Goal: Task Accomplishment & Management: Manage account settings

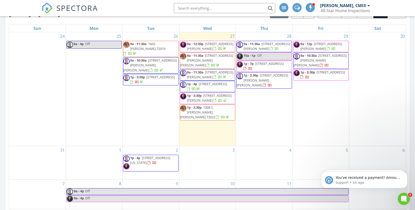
click at [208, 46] on span "[STREET_ADDRESS][PERSON_NAME]" at bounding box center [210, 46] width 46 height 9
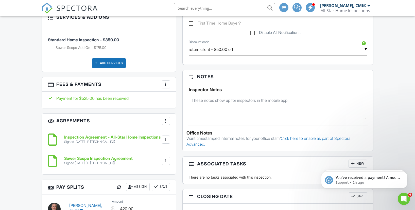
scroll to position [305, 0]
click at [162, 84] on div "More" at bounding box center [166, 84] width 8 height 8
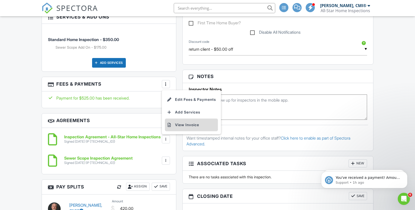
click at [179, 126] on li "View Invoice" at bounding box center [191, 125] width 53 height 13
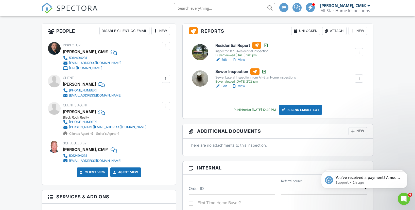
scroll to position [100, 0]
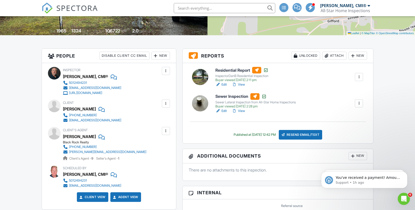
drag, startPoint x: 50, startPoint y: 8, endPoint x: 94, endPoint y: 7, distance: 43.4
click at [50, 8] on img at bounding box center [47, 8] width 11 height 11
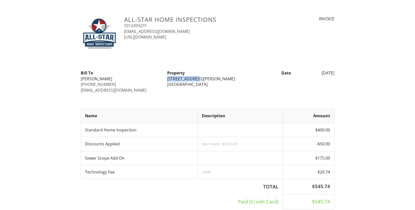
drag, startPoint x: 168, startPoint y: 78, endPoint x: 194, endPoint y: 79, distance: 25.9
click at [194, 79] on div "[STREET_ADDRESS][PERSON_NAME]" at bounding box center [207, 79] width 80 height 6
copy div "[STREET_ADDRESS][PERSON_NAME]"
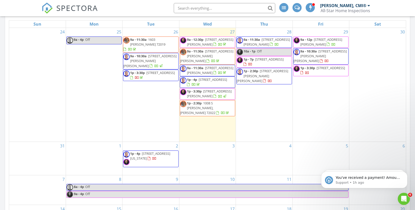
scroll to position [239, 0]
click at [227, 54] on span "9a - 11:30a [STREET_ADDRESS][PERSON_NAME][PERSON_NAME]" at bounding box center [207, 56] width 55 height 15
click at [195, 106] on span "1008 S [PERSON_NAME], [PERSON_NAME] 72022" at bounding box center [197, 108] width 35 height 14
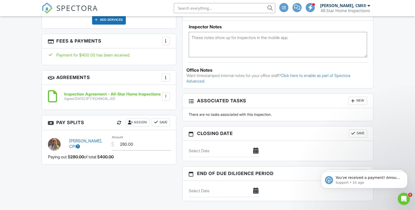
click at [166, 41] on div at bounding box center [165, 41] width 5 height 5
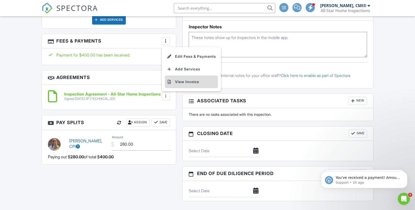
click at [183, 79] on li "View Invoice" at bounding box center [191, 82] width 53 height 13
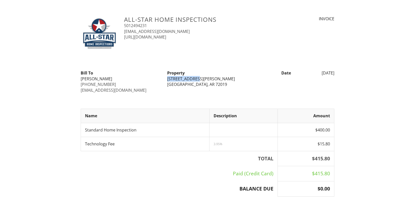
drag, startPoint x: 168, startPoint y: 79, endPoint x: 195, endPoint y: 79, distance: 27.4
click at [196, 79] on div "Property 4207 Glenda Ln Benton, AR 72019" at bounding box center [207, 78] width 86 height 17
copy div "[STREET_ADDRESS][PERSON_NAME]"
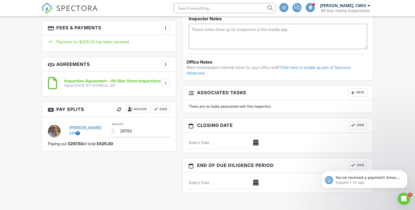
scroll to position [358, 0]
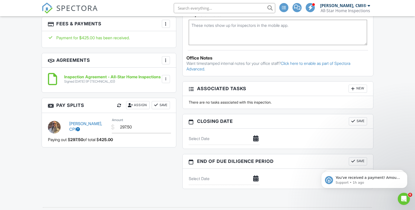
click at [166, 25] on div at bounding box center [165, 23] width 5 height 5
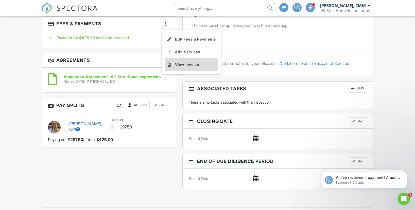
click at [177, 65] on li "View Invoice" at bounding box center [191, 64] width 53 height 13
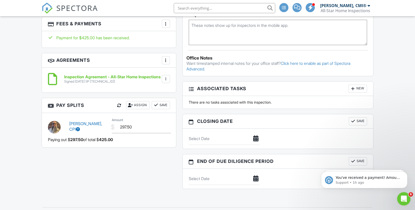
click at [402, 196] on icon "Open Intercom Messenger" at bounding box center [403, 198] width 8 height 8
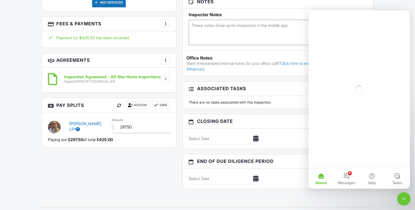
scroll to position [0, 0]
click at [346, 176] on button "6 Messages" at bounding box center [346, 179] width 25 height 20
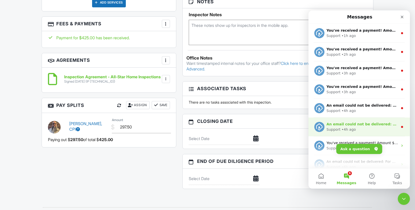
click at [360, 133] on div "An email could not be delivered: For more information, view Why emails don't ge…" at bounding box center [358, 127] width 101 height 19
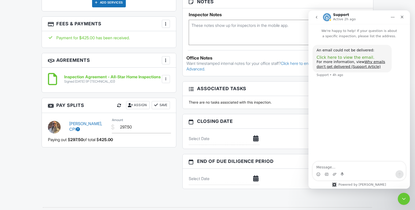
click at [345, 57] on span "Click here to view the email." at bounding box center [346, 57] width 58 height 5
click at [318, 17] on icon "go back" at bounding box center [317, 17] width 4 height 4
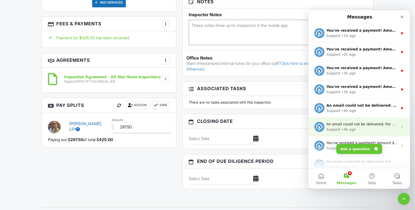
click at [371, 130] on div "Support • 4h ago" at bounding box center [362, 129] width 72 height 5
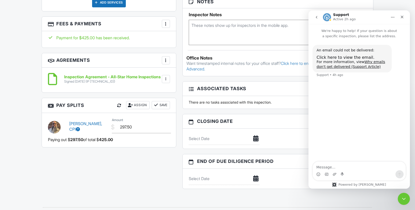
click at [317, 17] on icon "go back" at bounding box center [317, 17] width 4 height 4
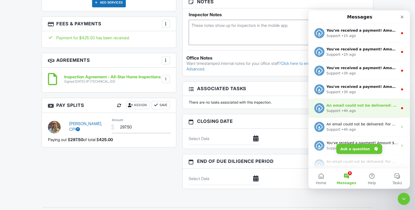
click at [378, 110] on div "Support • 4h ago" at bounding box center [362, 110] width 72 height 5
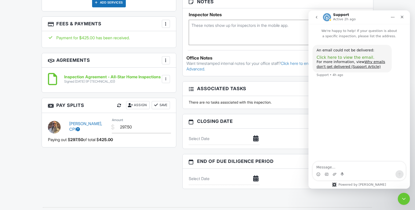
click at [349, 56] on span "Click here to view the email." at bounding box center [346, 57] width 58 height 5
click at [317, 18] on icon "go back" at bounding box center [317, 17] width 2 height 3
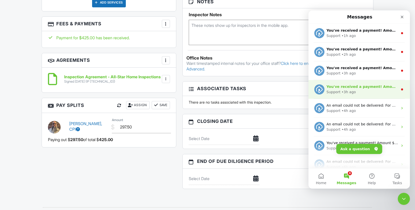
click at [360, 92] on div "Support • 3h ago" at bounding box center [362, 92] width 72 height 5
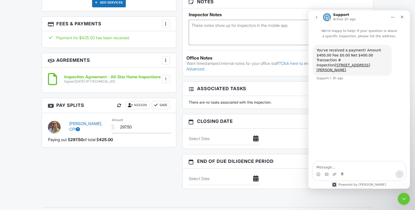
click at [318, 16] on icon "go back" at bounding box center [317, 17] width 4 height 4
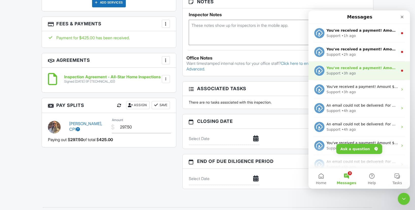
click at [364, 76] on div "Support • 3h ago" at bounding box center [362, 73] width 72 height 5
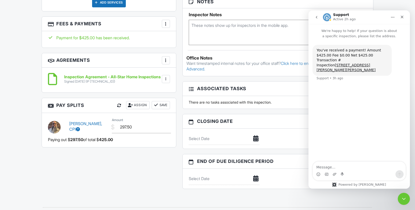
click at [317, 19] on icon "go back" at bounding box center [317, 17] width 4 height 4
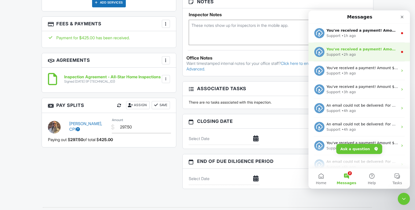
click at [368, 57] on div "Support • 2h ago" at bounding box center [362, 54] width 72 height 5
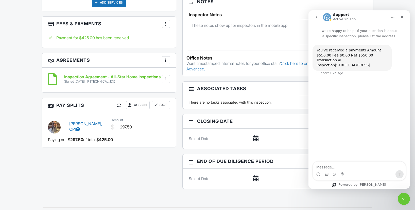
click at [317, 19] on icon "go back" at bounding box center [317, 17] width 4 height 4
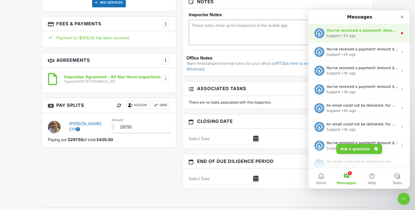
click at [364, 35] on div "Support • 1h ago" at bounding box center [362, 35] width 72 height 5
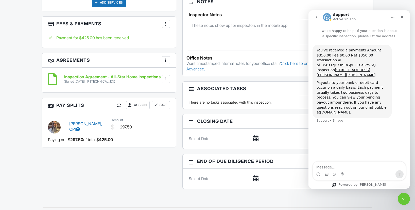
click at [317, 17] on icon "go back" at bounding box center [317, 17] width 4 height 4
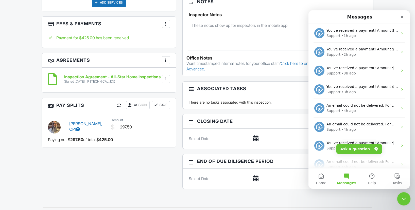
click at [404, 199] on icon "Close Intercom Messenger" at bounding box center [403, 198] width 6 height 6
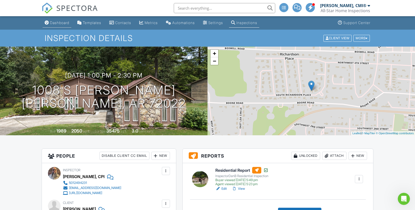
click at [59, 23] on div "Dashboard" at bounding box center [59, 23] width 19 height 4
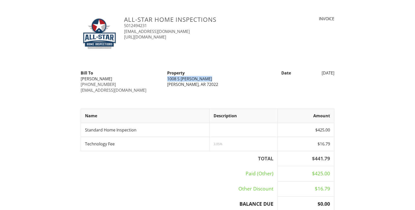
drag, startPoint x: 167, startPoint y: 78, endPoint x: 205, endPoint y: 79, distance: 38.3
click at [211, 79] on div "Property 1008 S Richardson Pl Bryant, AR 72022" at bounding box center [207, 78] width 86 height 17
copy div "1008 S [PERSON_NAME]"
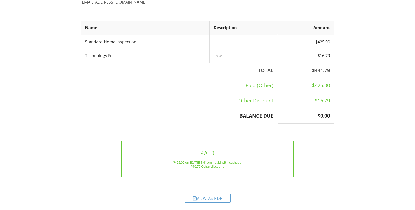
scroll to position [88, 0]
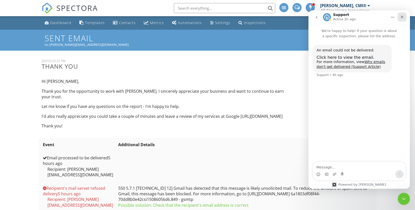
click at [402, 16] on icon "Close" at bounding box center [402, 17] width 4 height 4
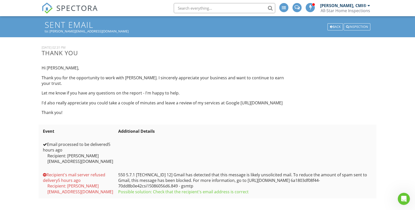
scroll to position [13, 0]
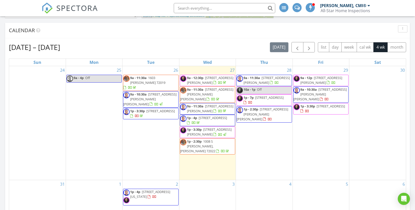
scroll to position [201, 0]
click at [311, 119] on div "29 9a - 12p [STREET_ADDRESS][PERSON_NAME] 9a - 10:30a [STREET_ADDRESS][PERSON_N…" at bounding box center [321, 123] width 56 height 114
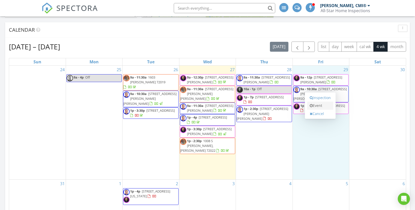
click at [319, 105] on link "Event" at bounding box center [320, 106] width 26 height 8
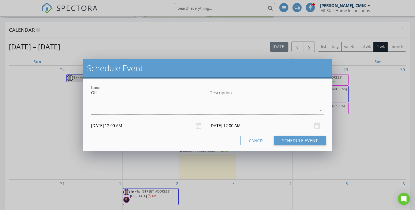
click at [111, 127] on input "[DATE] 12:00 AM" at bounding box center [148, 126] width 114 height 12
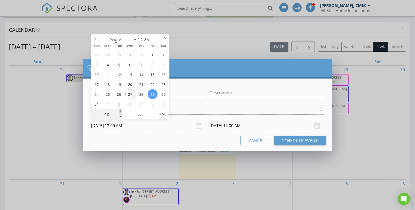
type input "01"
type input "[DATE] 1:00 AM"
click at [120, 112] on span at bounding box center [121, 111] width 4 height 5
type input "[DATE] 1:00 AM"
type input "02"
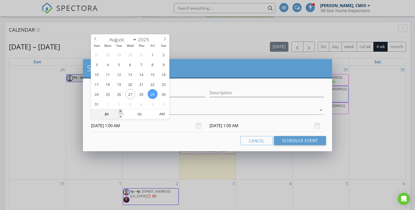
type input "[DATE] 2:00 AM"
click at [120, 112] on span at bounding box center [121, 111] width 4 height 5
type input "[DATE] 2:00 AM"
type input "[DATE] 2:00 PM"
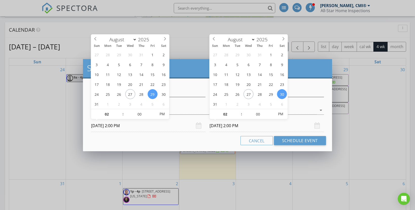
click at [225, 127] on input "[DATE] 2:00 PM" at bounding box center [267, 126] width 114 height 12
type input "[DATE] 2:00 PM"
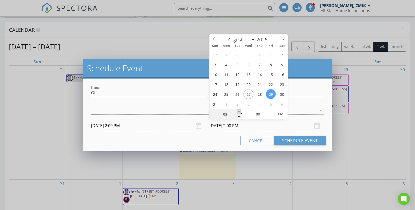
type input "03"
type input "[DATE] 3:00 PM"
click at [238, 111] on span at bounding box center [239, 111] width 4 height 5
click at [179, 112] on div at bounding box center [204, 110] width 226 height 8
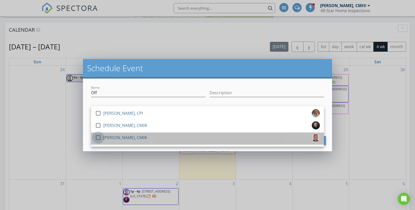
click at [100, 140] on div at bounding box center [98, 137] width 9 height 9
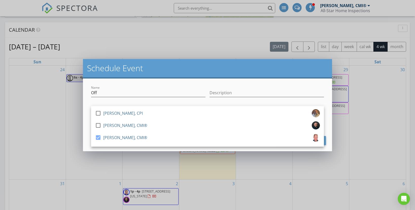
click at [205, 83] on div "Name Off Description check_box_outline_blank [PERSON_NAME], CPI check_box_outli…" at bounding box center [207, 115] width 249 height 73
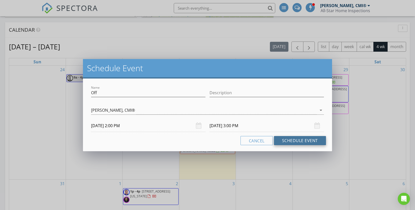
click at [294, 140] on button "Schedule Event" at bounding box center [300, 140] width 52 height 9
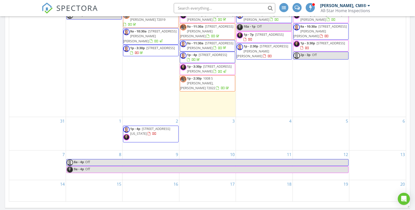
scroll to position [264, 0]
click at [320, 51] on link "2p - 3p Off" at bounding box center [320, 55] width 55 height 8
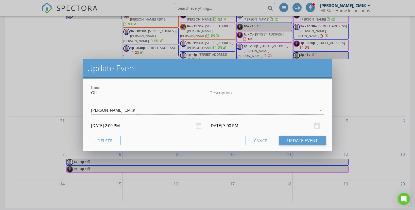
click at [219, 93] on input "Description" at bounding box center [267, 93] width 114 height 8
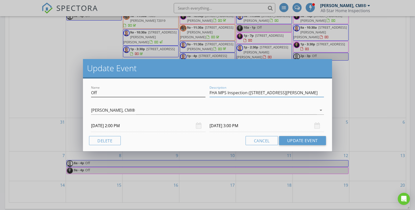
scroll to position [261, 0]
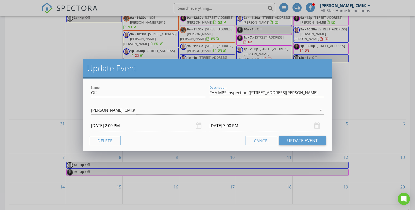
drag, startPoint x: 249, startPoint y: 93, endPoint x: 277, endPoint y: 93, distance: 28.2
click at [277, 93] on input "FHA MPS Inspection ([STREET_ADDRESS][PERSON_NAME]" at bounding box center [267, 93] width 114 height 8
drag, startPoint x: 302, startPoint y: 93, endPoint x: 248, endPoint y: 92, distance: 54.5
click at [248, 92] on input "FHA MPS Inspection (, LR, AR 72027" at bounding box center [267, 93] width 114 height 8
type input "FHA MPS Inspection"
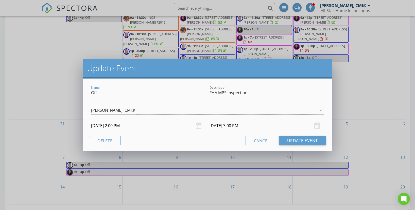
click at [122, 95] on input "Off" at bounding box center [148, 93] width 114 height 8
paste input "5 [PERSON_NAME]"
type input "Off - 5 [PERSON_NAME]"
click at [315, 140] on button "Update Event" at bounding box center [302, 140] width 47 height 9
